Goal: Task Accomplishment & Management: Use online tool/utility

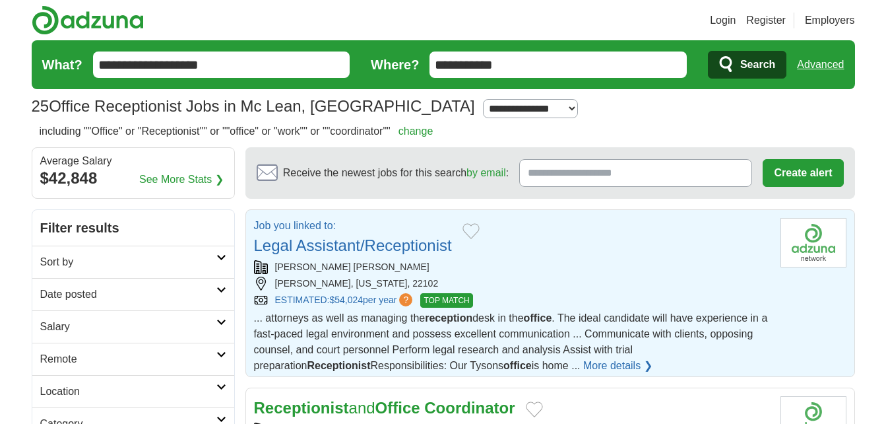
click at [315, 246] on link "Legal Assistant/Receptionist" at bounding box center [353, 245] width 198 height 18
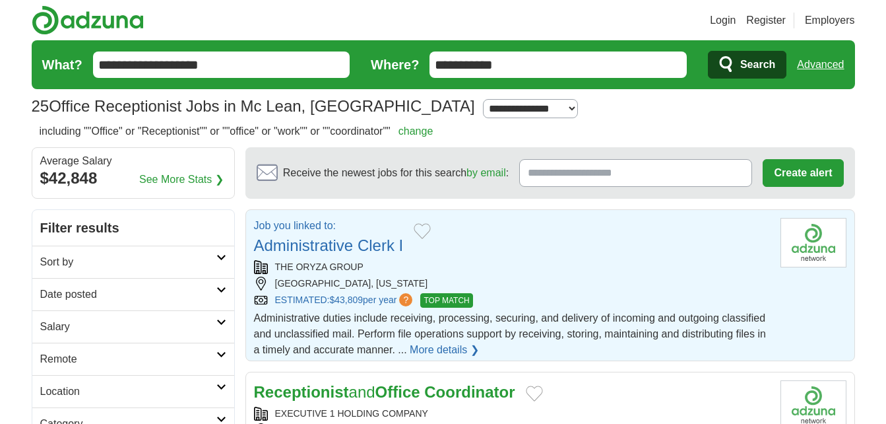
click at [346, 251] on link "Administrative Clerk I" at bounding box center [329, 245] width 150 height 18
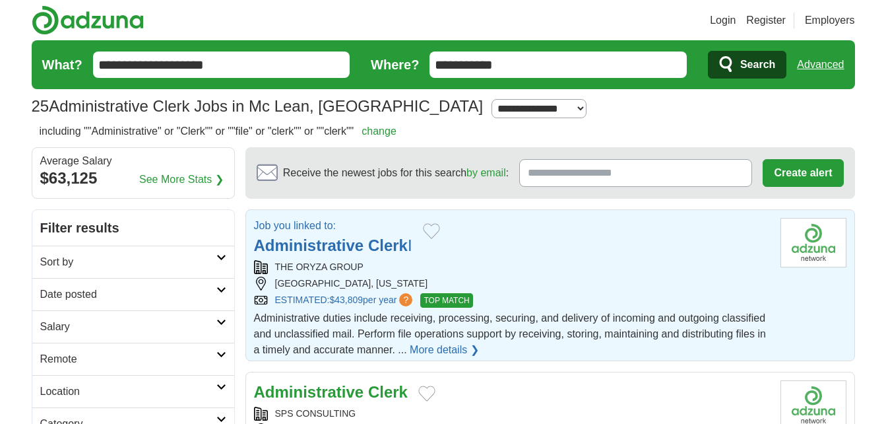
click at [315, 243] on strong "Administrative" at bounding box center [309, 245] width 110 height 18
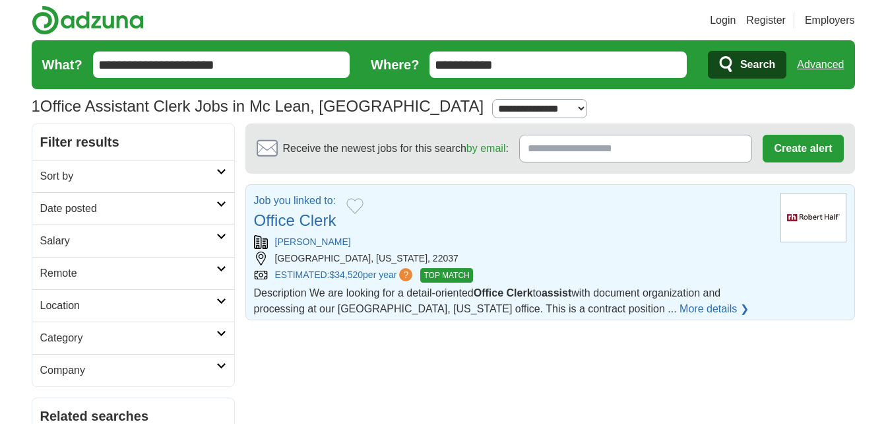
click at [306, 221] on link "Office Clerk" at bounding box center [295, 220] width 82 height 18
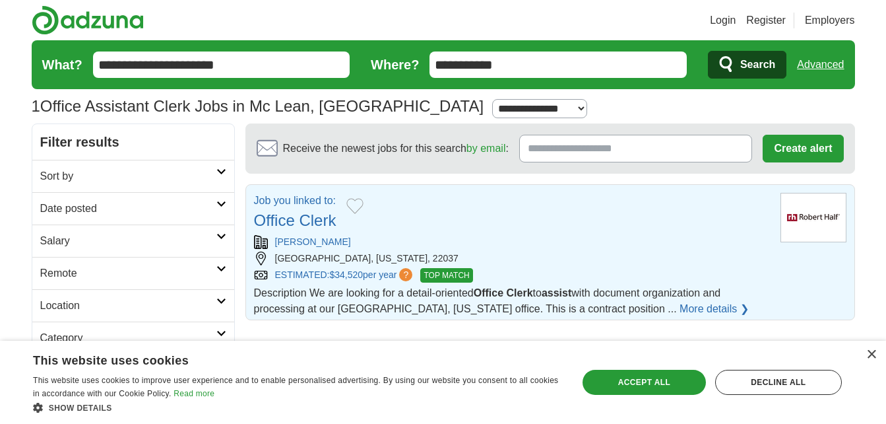
click at [309, 221] on link "Office Clerk" at bounding box center [295, 220] width 82 height 18
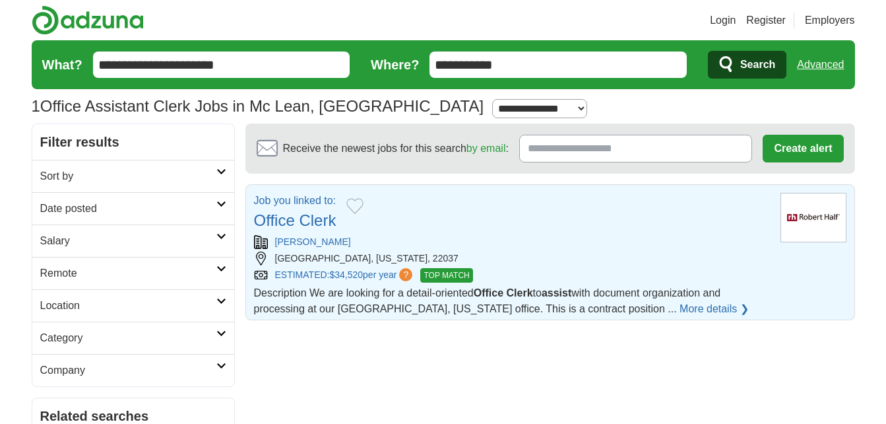
click at [315, 220] on link "Office Clerk" at bounding box center [295, 220] width 82 height 18
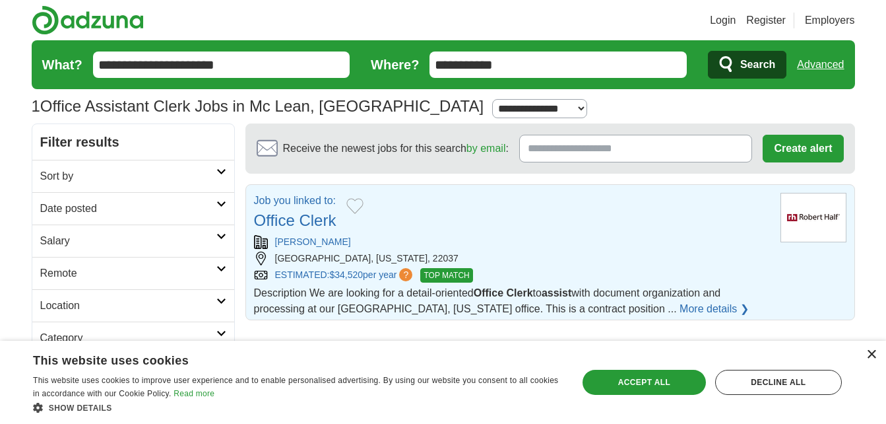
click at [875, 357] on div "×" at bounding box center [871, 355] width 10 height 10
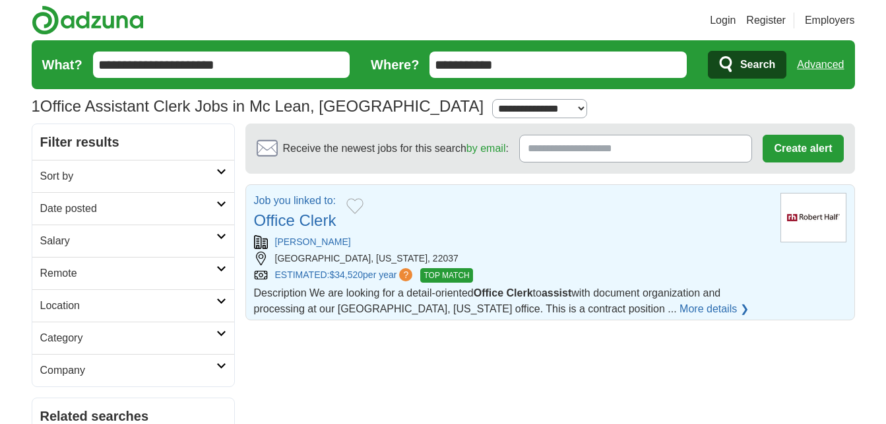
click at [302, 220] on link "Office Clerk" at bounding box center [295, 220] width 82 height 18
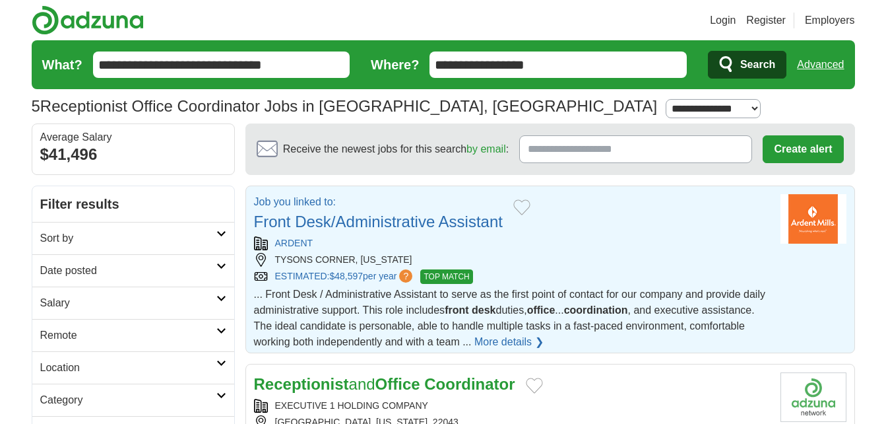
click at [360, 218] on link "Front Desk/Administrative Assistant" at bounding box center [378, 221] width 249 height 18
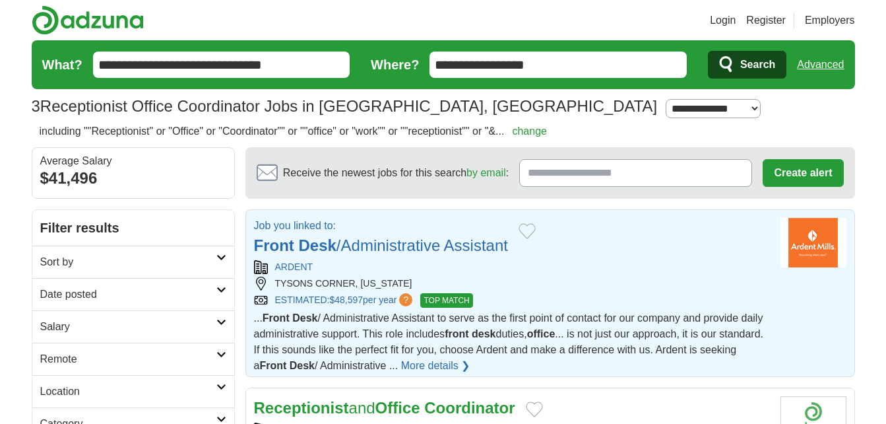
click at [480, 243] on link "Front Desk /Administrative Assistant" at bounding box center [381, 245] width 254 height 18
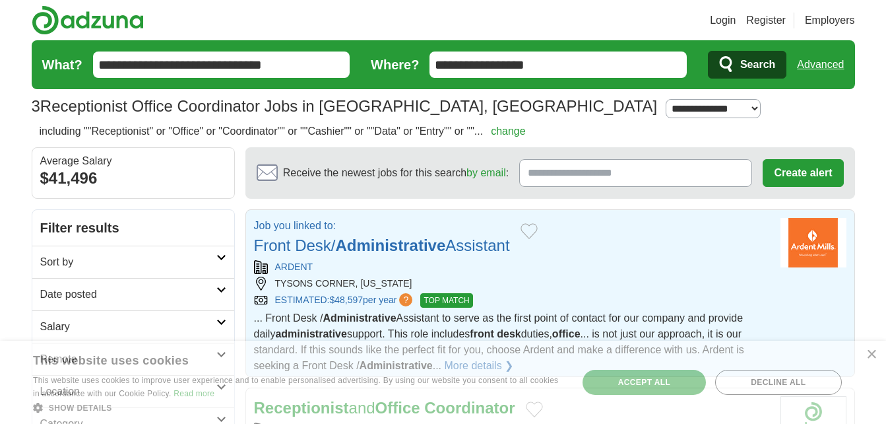
click at [367, 247] on strong "Administrative" at bounding box center [391, 245] width 110 height 18
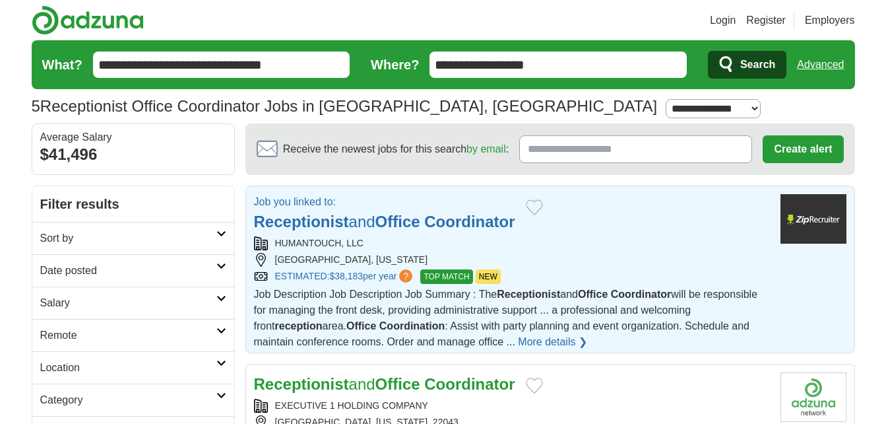
click at [435, 224] on strong "Coordinator" at bounding box center [469, 221] width 90 height 18
